Goal: Task Accomplishment & Management: Manage account settings

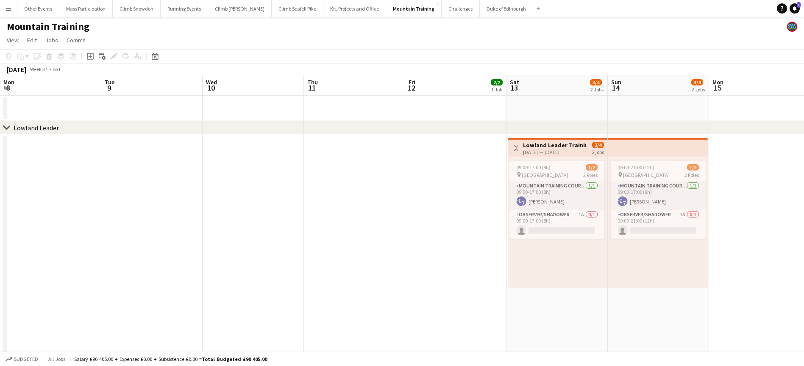
scroll to position [0, 252]
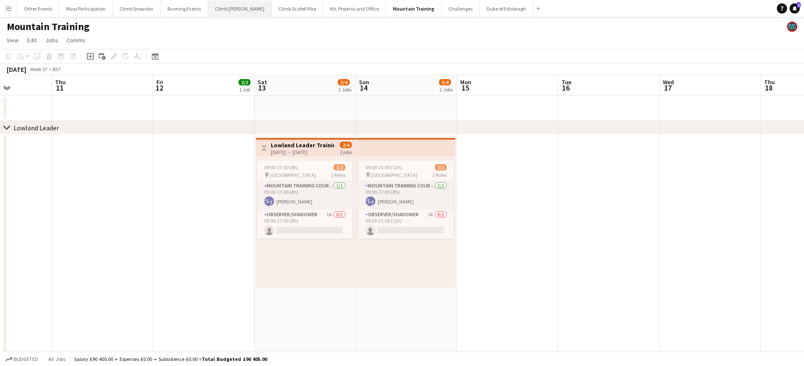
click at [223, 8] on button "Climb [PERSON_NAME] Close" at bounding box center [240, 8] width 64 height 17
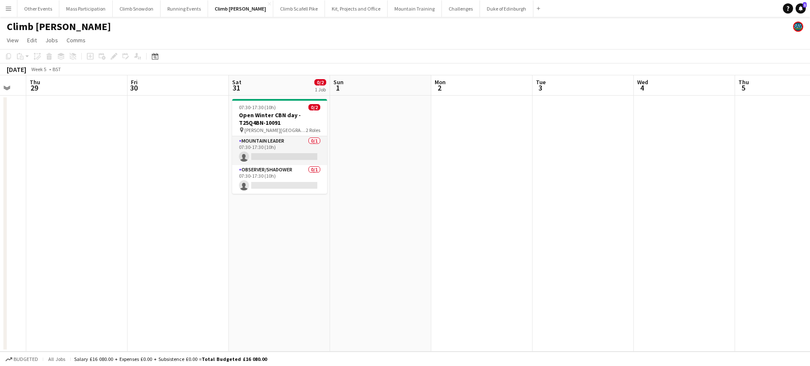
scroll to position [0, 175]
click at [284, 153] on app-card-role "Mountain Leader 0/1 07:30-17:30 (10h) single-neutral-actions" at bounding box center [280, 150] width 95 height 29
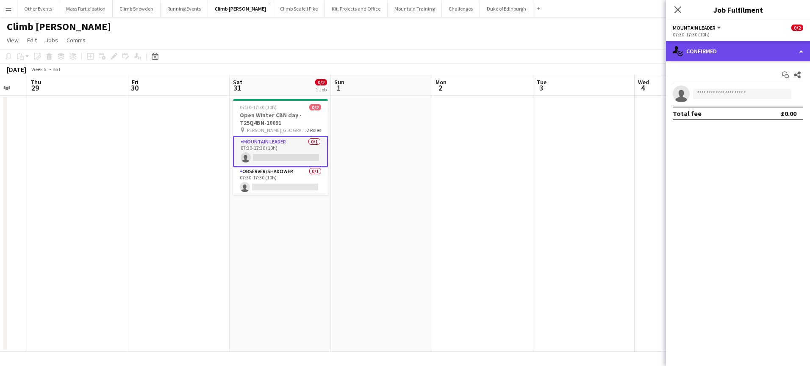
click at [677, 61] on div "single-neutral-actions-check-2 Confirmed" at bounding box center [738, 51] width 144 height 20
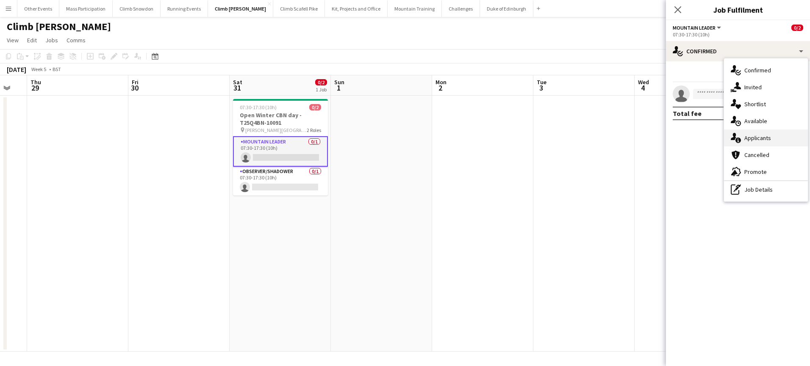
click at [754, 136] on span "Applicants" at bounding box center [757, 138] width 27 height 8
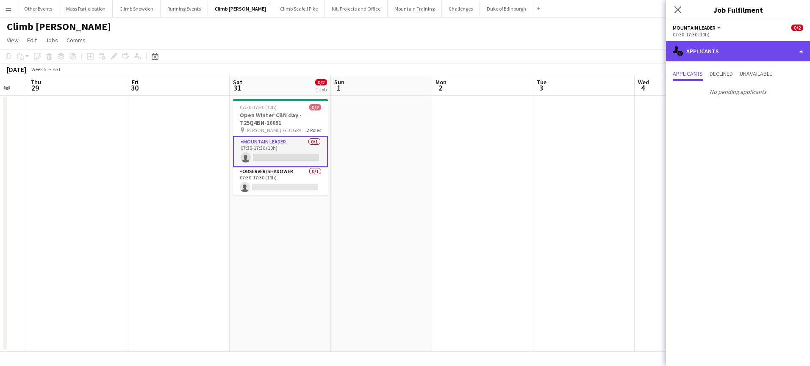
click at [697, 54] on div "single-neutral-actions-information Applicants" at bounding box center [738, 51] width 144 height 20
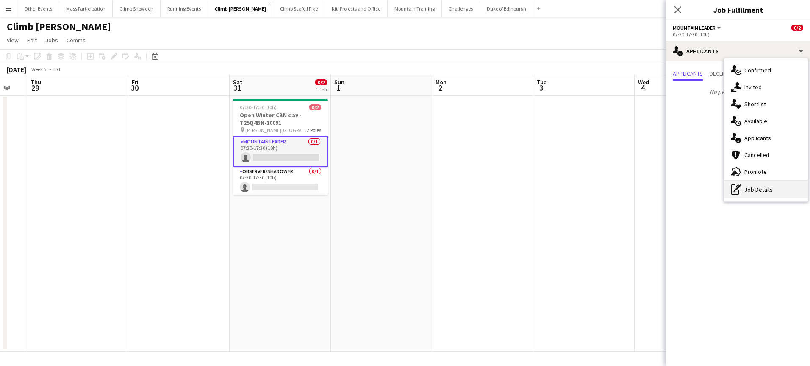
click at [754, 196] on div "pen-write Job Details" at bounding box center [766, 189] width 84 height 17
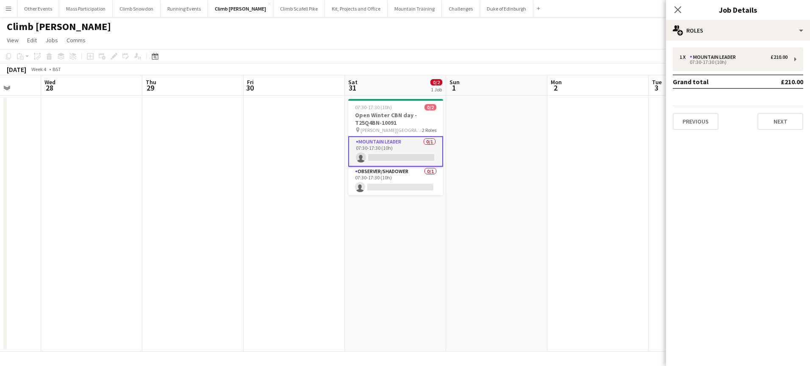
scroll to position [0, 294]
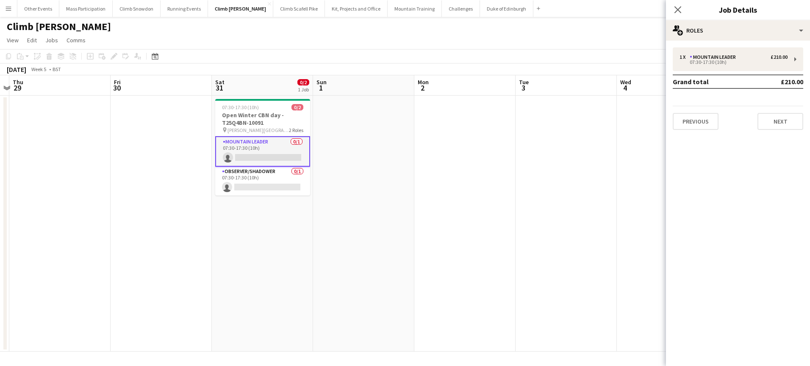
click at [341, 206] on app-date-cell at bounding box center [363, 224] width 101 height 256
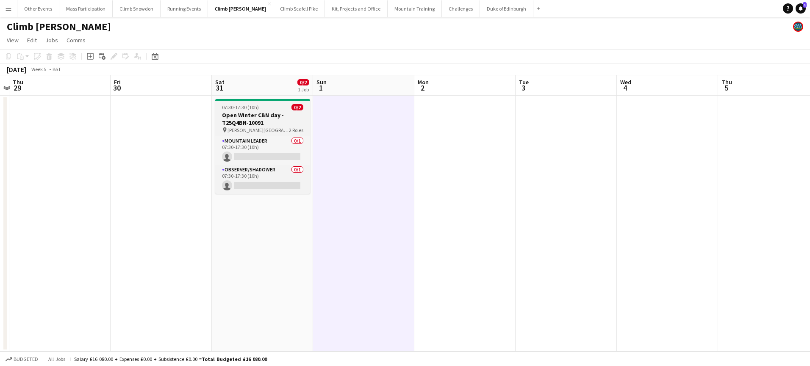
click at [263, 129] on span "[PERSON_NAME][GEOGRAPHIC_DATA]" at bounding box center [258, 130] width 61 height 6
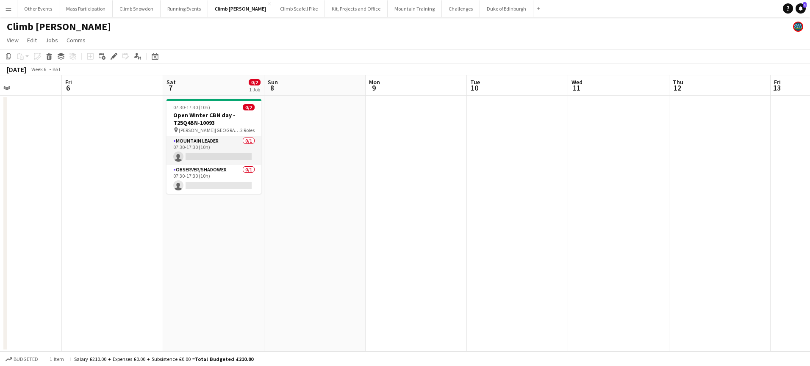
scroll to position [0, 230]
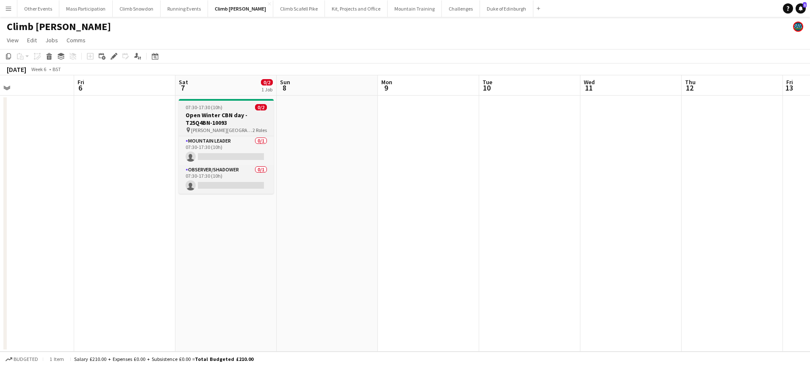
click at [227, 119] on h3 "Open Winter CBN day - T25Q4BN-10093" at bounding box center [226, 118] width 95 height 15
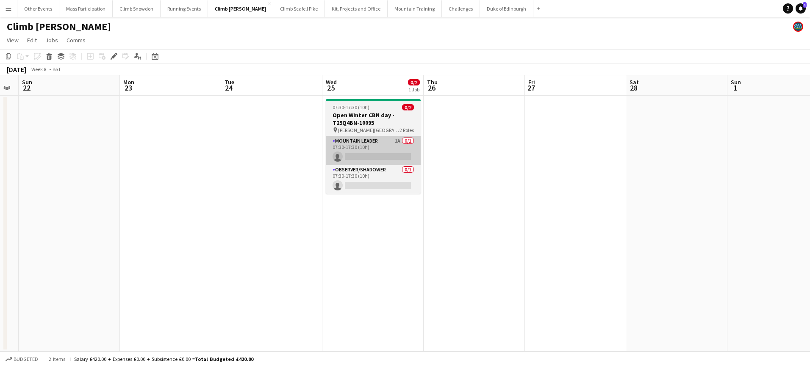
scroll to position [0, 289]
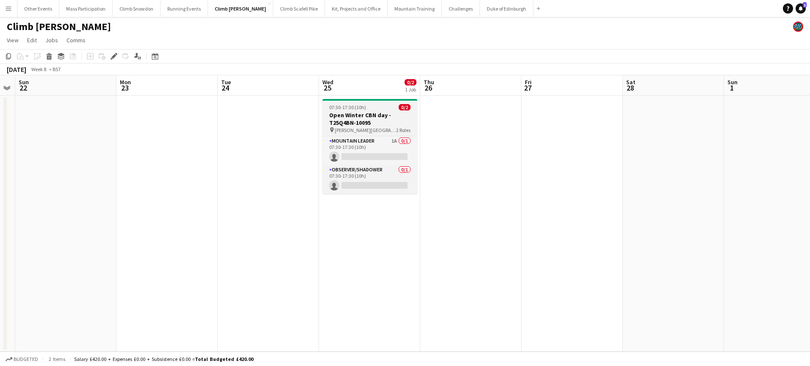
click at [350, 119] on h3 "Open Winter CBN day - T25Q4BN-10095" at bounding box center [369, 118] width 95 height 15
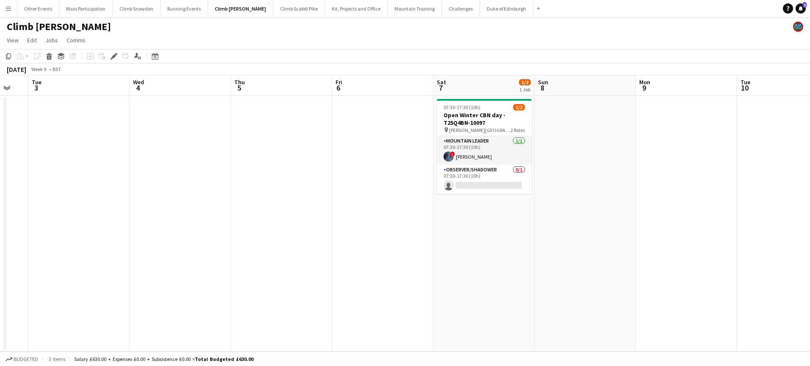
scroll to position [0, 308]
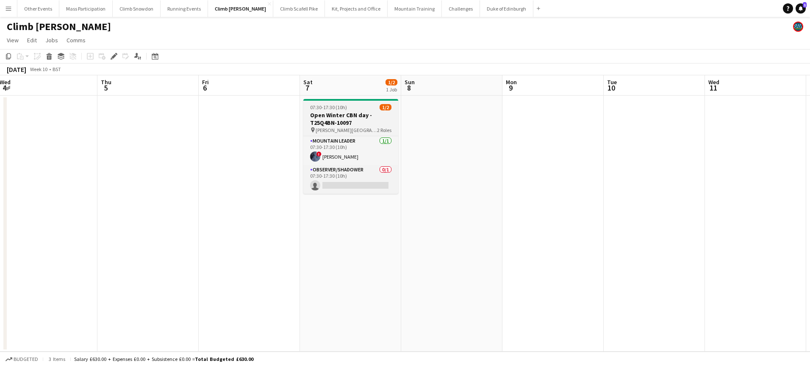
click at [344, 120] on h3 "Open Winter CBN day - T25Q4BN-10097" at bounding box center [350, 118] width 95 height 15
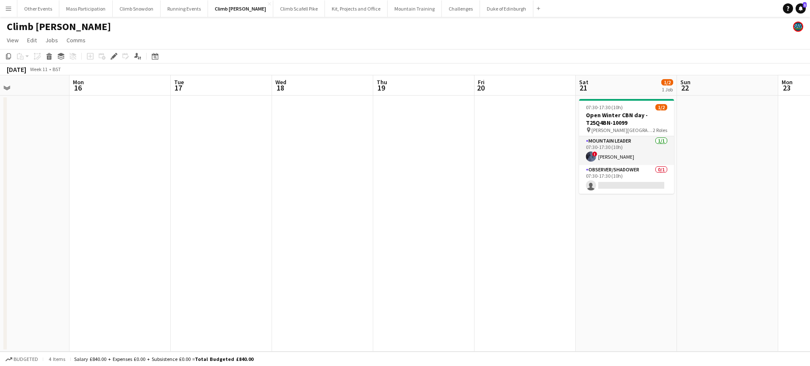
scroll to position [0, 343]
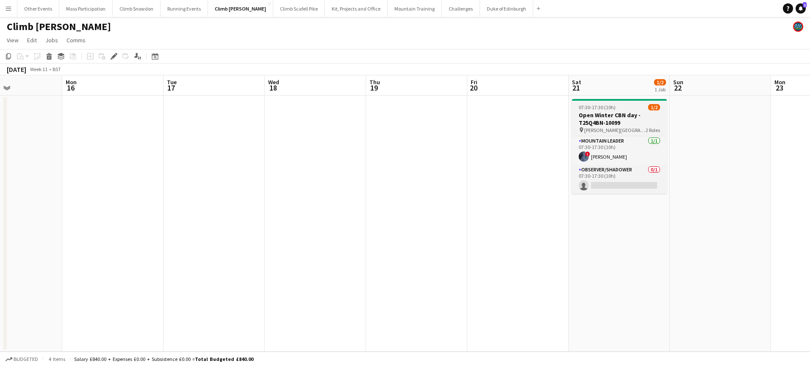
click at [619, 119] on h3 "Open Winter CBN day - T25Q4BN-10099" at bounding box center [619, 118] width 95 height 15
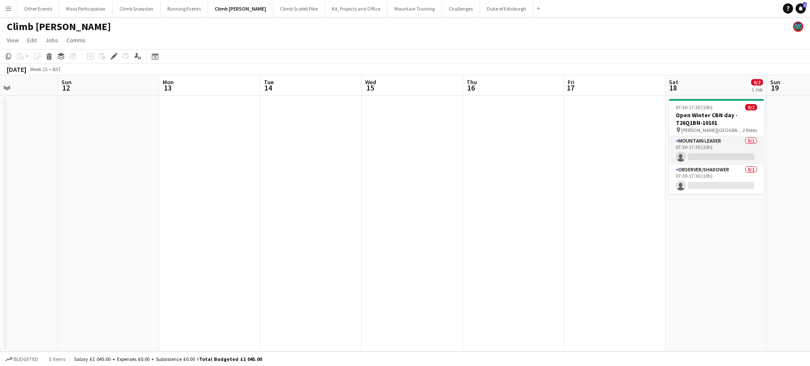
scroll to position [0, 251]
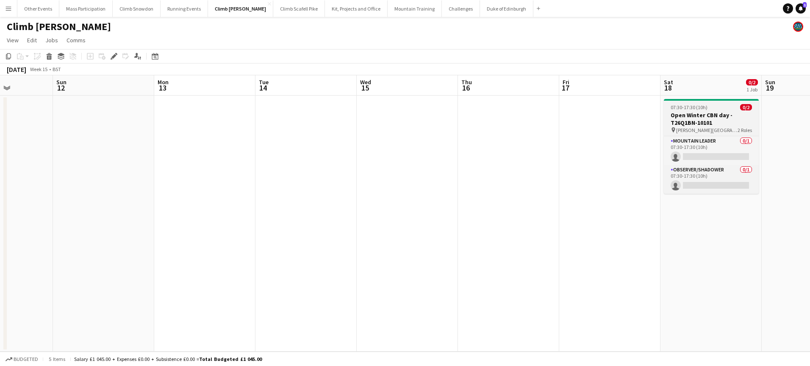
click at [708, 120] on h3 "Open Winter CBN day - T26Q1BN-10101" at bounding box center [711, 118] width 95 height 15
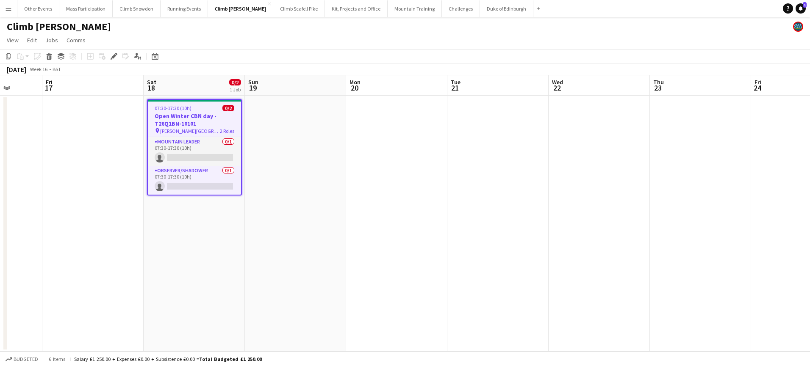
scroll to position [0, 257]
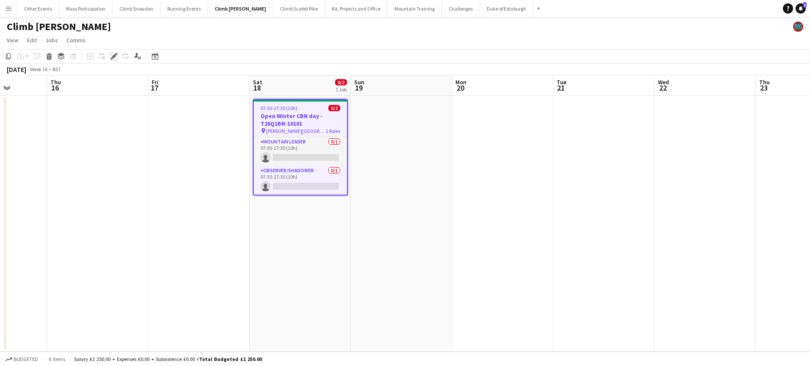
click at [115, 57] on icon "Edit" at bounding box center [114, 56] width 7 height 7
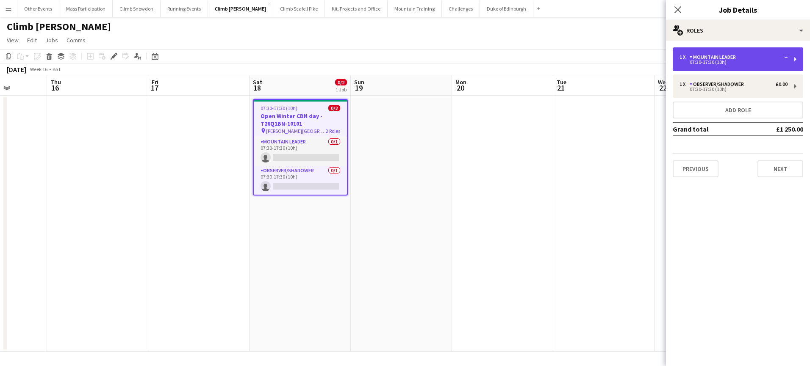
click at [714, 57] on div "Mountain Leader" at bounding box center [715, 57] width 50 height 6
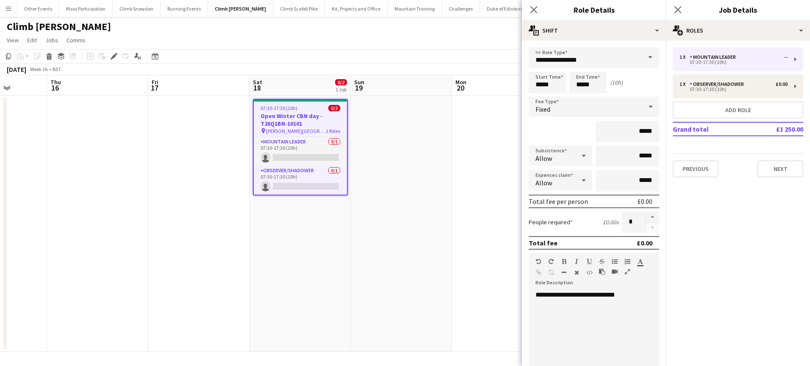
click at [643, 58] on span at bounding box center [650, 57] width 18 height 20
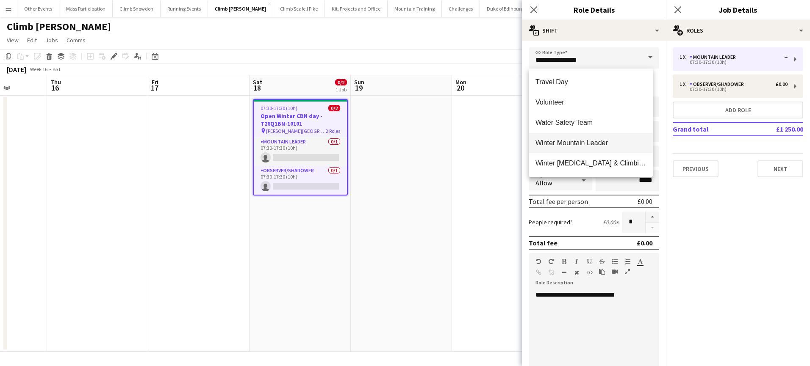
scroll to position [712, 0]
click at [574, 142] on span "Winter Mountain Leader" at bounding box center [591, 143] width 111 height 8
type input "**********"
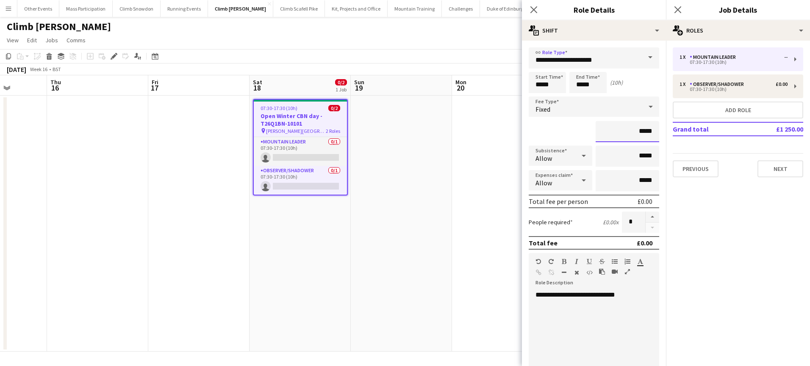
click at [634, 134] on input "*****" at bounding box center [628, 131] width 64 height 21
type input "*******"
click at [551, 131] on div "*******" at bounding box center [594, 131] width 130 height 21
click at [772, 169] on button "Next" at bounding box center [780, 169] width 46 height 17
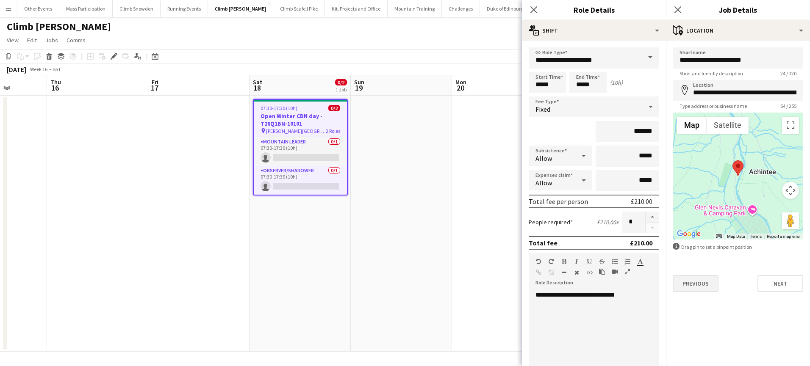
click at [685, 284] on button "Previous" at bounding box center [696, 283] width 46 height 17
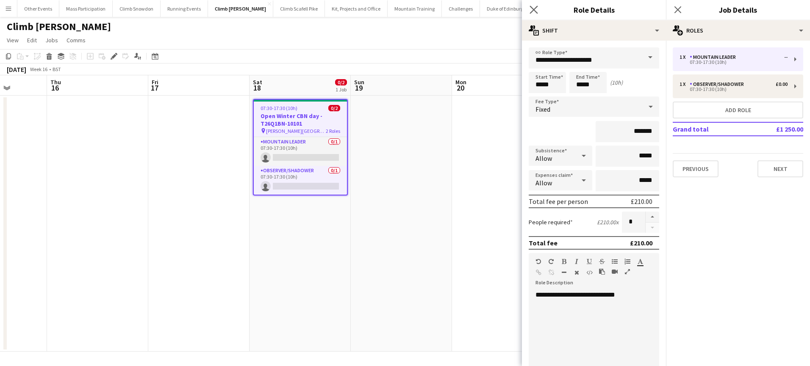
click at [535, 14] on app-icon "Close pop-in" at bounding box center [534, 10] width 12 height 12
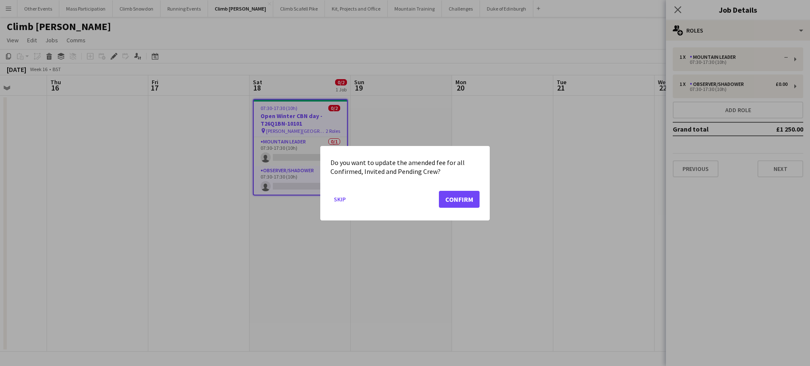
click at [447, 200] on button "Confirm" at bounding box center [459, 199] width 41 height 17
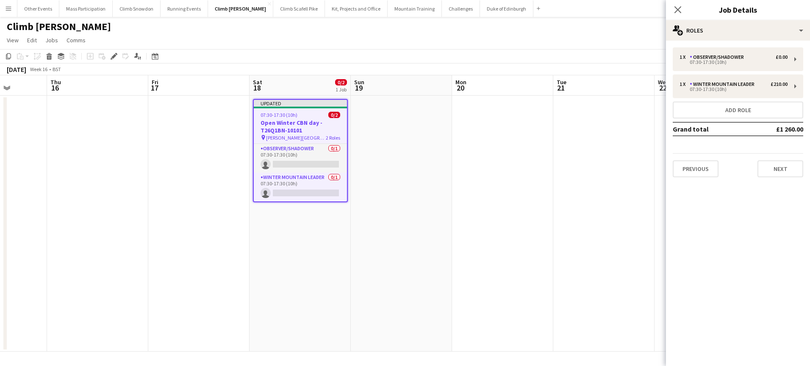
click at [192, 216] on app-date-cell at bounding box center [198, 224] width 101 height 256
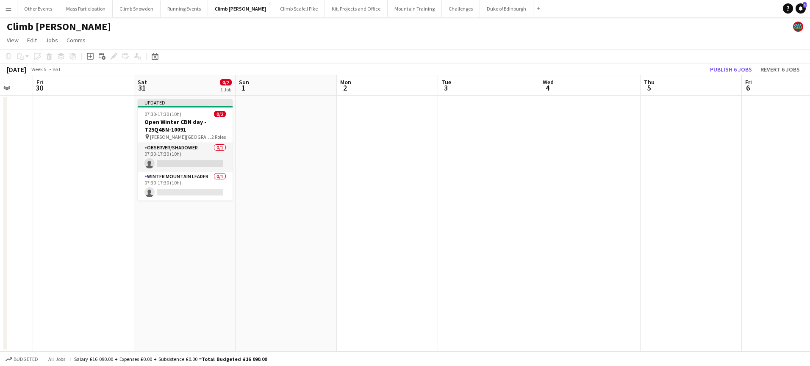
scroll to position [0, 271]
click at [176, 191] on app-card-role "Winter Mountain Leader 0/1 07:30-17:30 (10h) single-neutral-actions" at bounding box center [185, 186] width 95 height 29
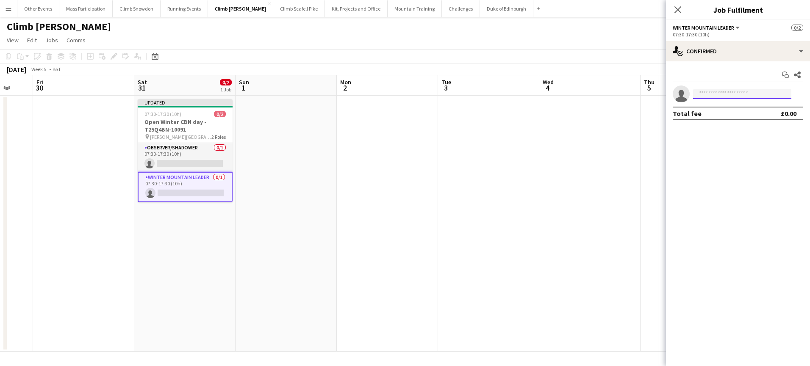
click at [729, 95] on input at bounding box center [742, 94] width 98 height 10
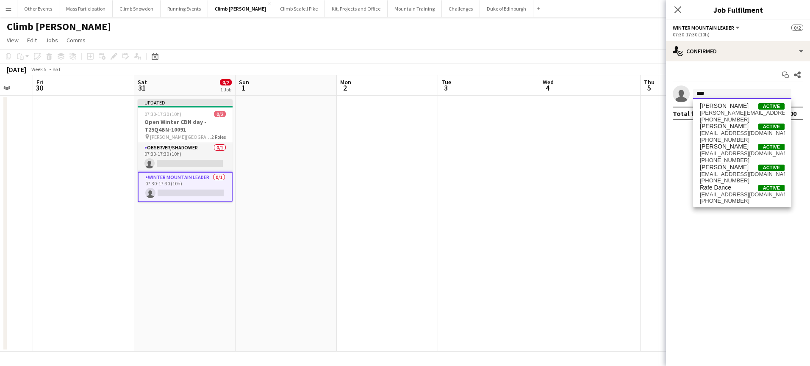
type input "*****"
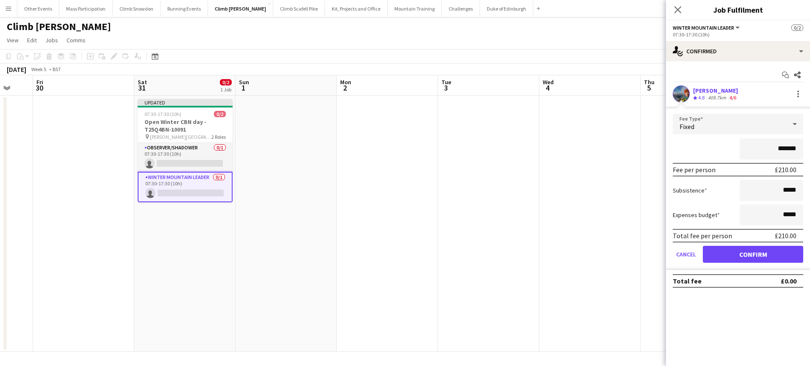
click at [733, 255] on button "Confirm" at bounding box center [753, 254] width 100 height 17
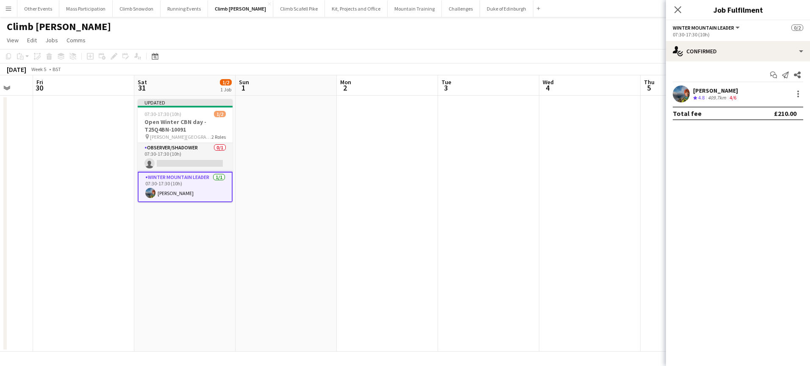
click at [570, 28] on div "Climb [PERSON_NAME]" at bounding box center [405, 25] width 810 height 16
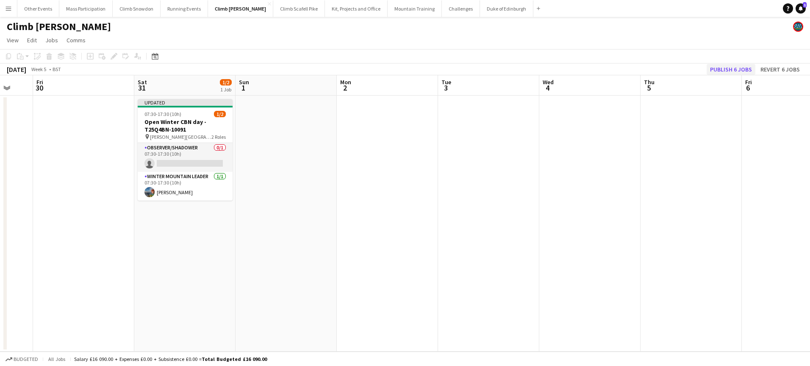
click at [730, 70] on button "Publish 6 jobs" at bounding box center [731, 69] width 49 height 11
